Goal: Information Seeking & Learning: Learn about a topic

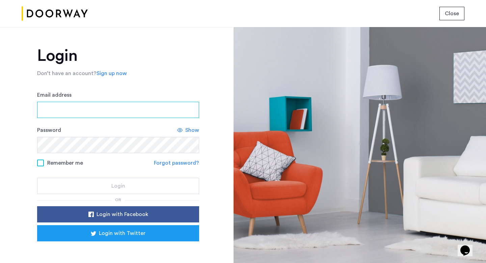
click at [70, 105] on input "Email address" at bounding box center [118, 110] width 162 height 16
type input "**********"
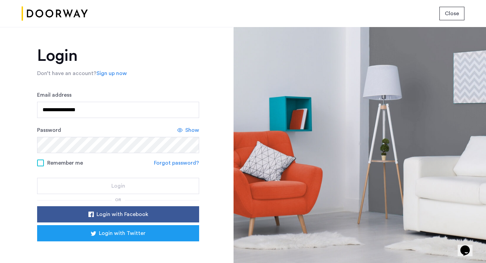
click at [43, 162] on form "**********" at bounding box center [118, 142] width 162 height 103
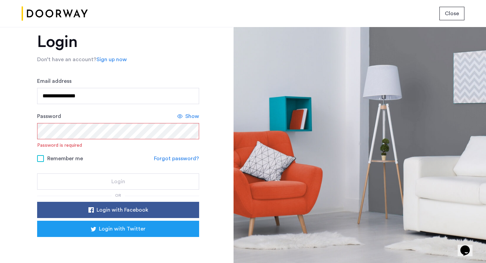
scroll to position [16, 0]
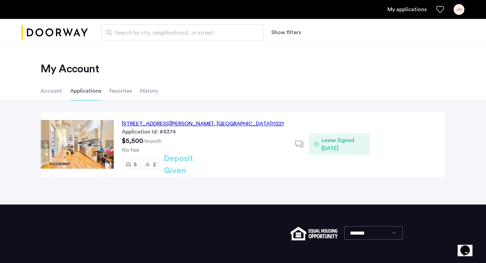
click at [206, 121] on div "1120 Hancock Street, Unit 3, Brooklyn , NY 11221" at bounding box center [203, 124] width 162 height 8
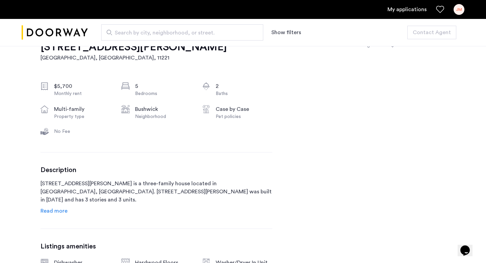
scroll to position [225, 0]
click at [43, 211] on span "Read more" at bounding box center [54, 210] width 27 height 5
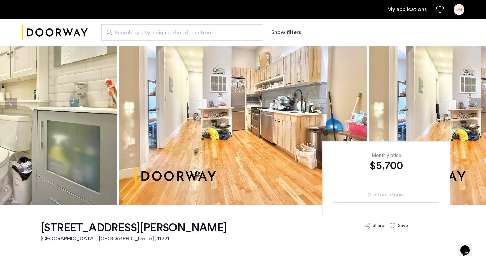
scroll to position [0, 0]
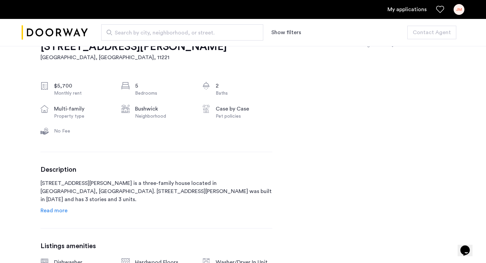
scroll to position [227, 0]
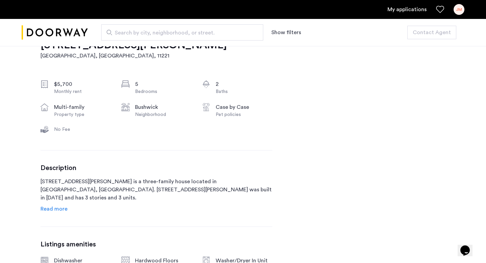
click at [65, 210] on span "Read more" at bounding box center [54, 208] width 27 height 5
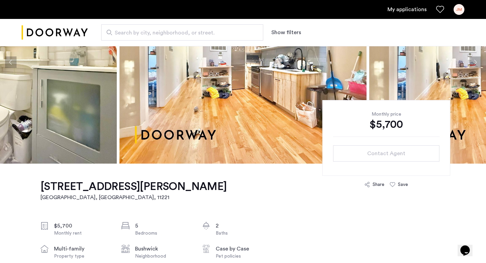
scroll to position [167, 0]
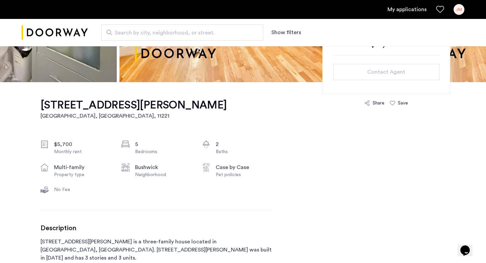
click at [386, 62] on div "Monthly price $5,700 Contact Agent" at bounding box center [387, 57] width 128 height 76
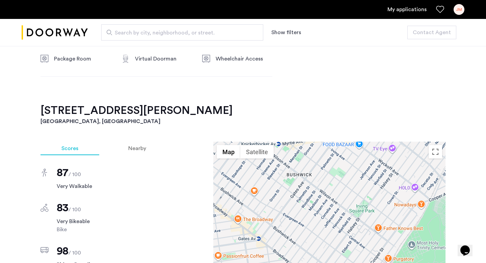
scroll to position [676, 0]
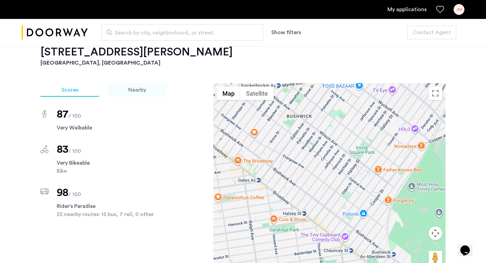
click at [144, 87] on span "Nearby" at bounding box center [137, 89] width 18 height 5
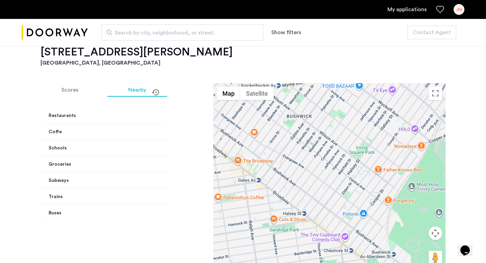
click at [91, 113] on mat-expansion-panel-header "Restaurants" at bounding box center [125, 115] width 169 height 16
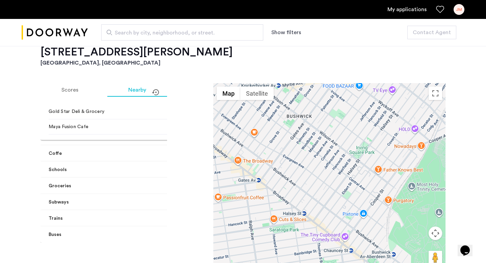
scroll to position [160, 0]
click at [94, 150] on mat-panel-title "Coffe" at bounding box center [121, 153] width 144 height 7
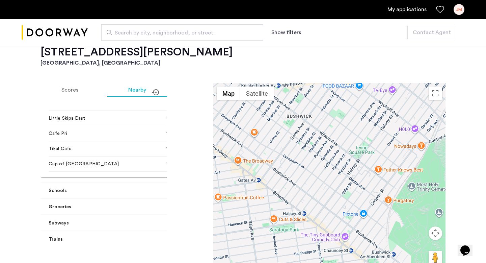
scroll to position [295, 0]
click at [111, 194] on mat-panel-title "Schools" at bounding box center [121, 189] width 144 height 7
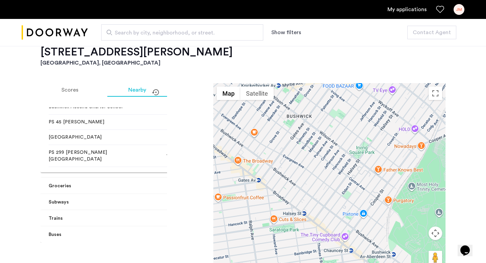
scroll to position [531, 0]
click at [106, 190] on mat-panel-title "Groceries" at bounding box center [121, 185] width 144 height 7
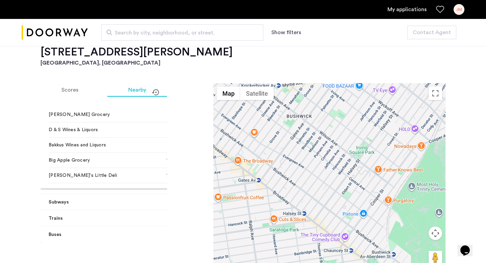
scroll to position [726, 0]
